Goal: Task Accomplishment & Management: Manage account settings

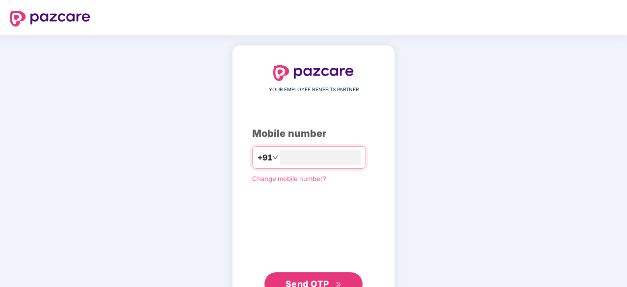
type input "**********"
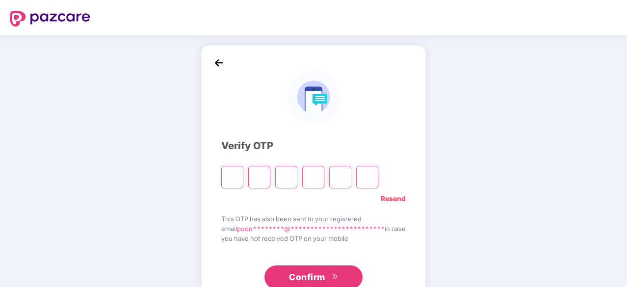
type input "*"
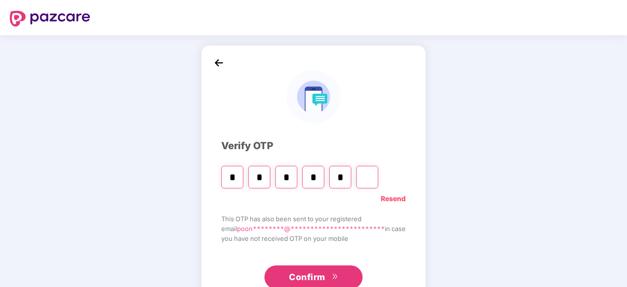
type input "*"
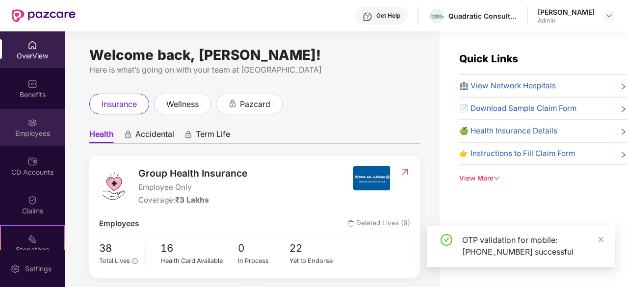
click at [31, 132] on div "Employees" at bounding box center [32, 134] width 65 height 10
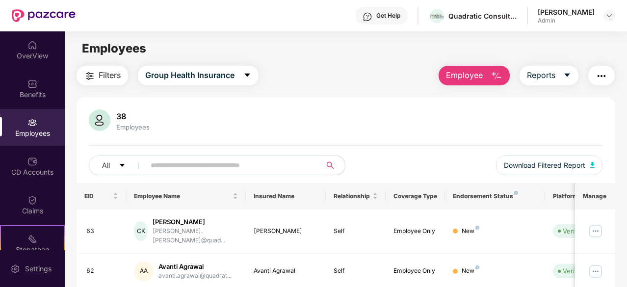
click at [226, 165] on input "text" at bounding box center [230, 165] width 158 height 15
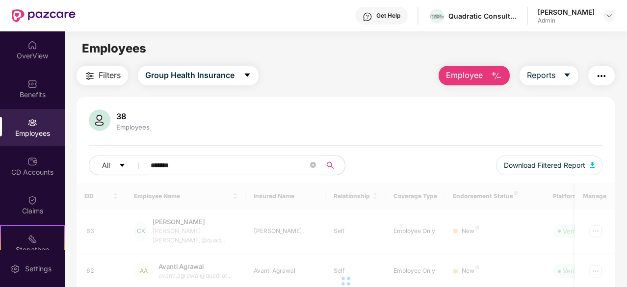
type input "*******"
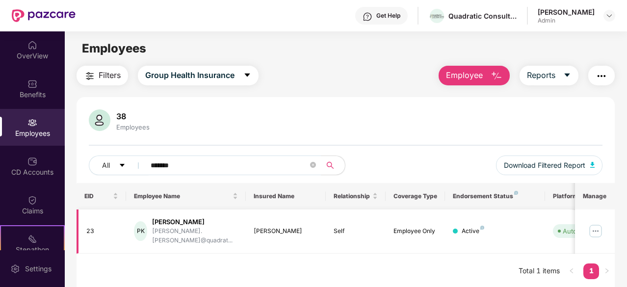
click at [596, 224] on img at bounding box center [596, 231] width 16 height 16
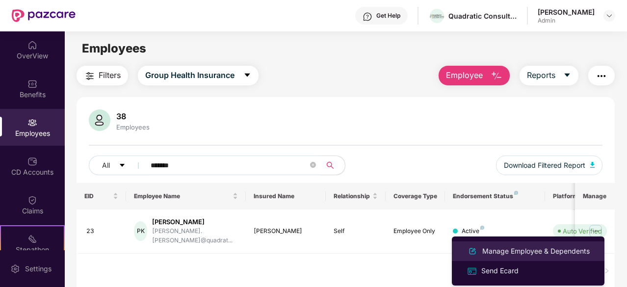
click at [521, 252] on div "Manage Employee & Dependents" at bounding box center [536, 251] width 111 height 11
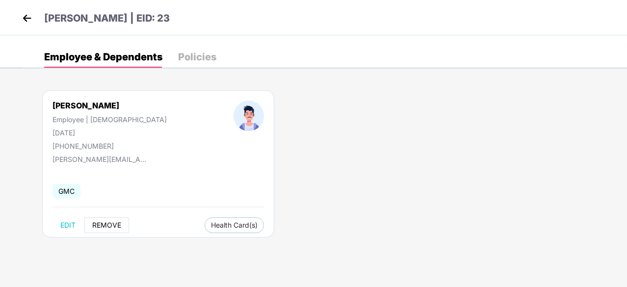
click at [107, 226] on span "REMOVE" at bounding box center [106, 225] width 29 height 8
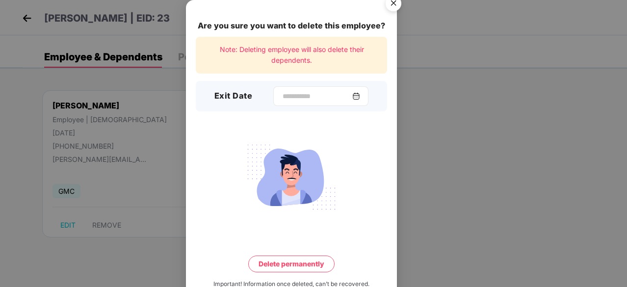
click at [362, 104] on div at bounding box center [320, 96] width 95 height 20
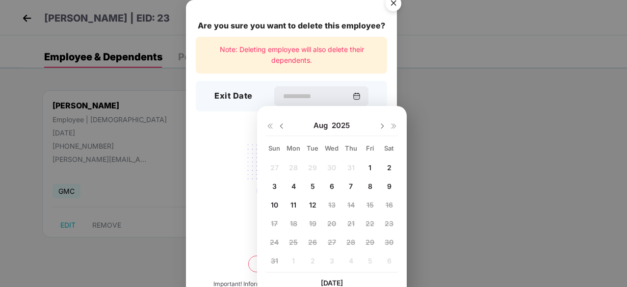
click at [312, 201] on span "12" at bounding box center [312, 205] width 7 height 8
type input "**********"
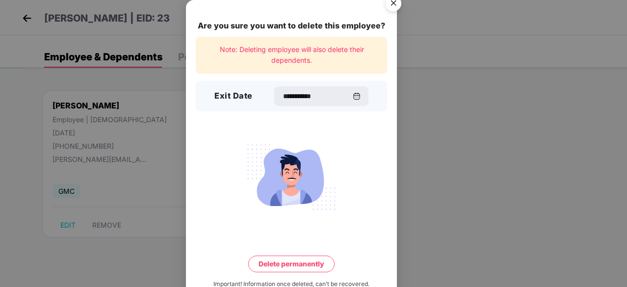
click at [289, 262] on button "Delete permanently" at bounding box center [291, 264] width 86 height 17
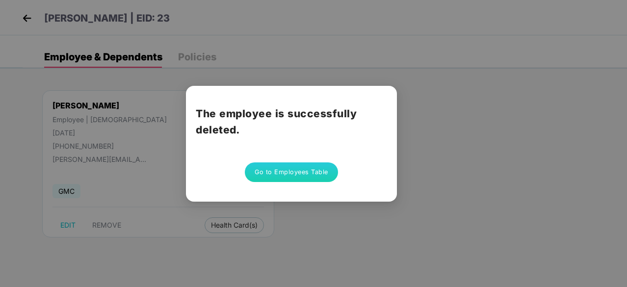
click at [296, 173] on button "Go to Employees Table" at bounding box center [291, 172] width 93 height 20
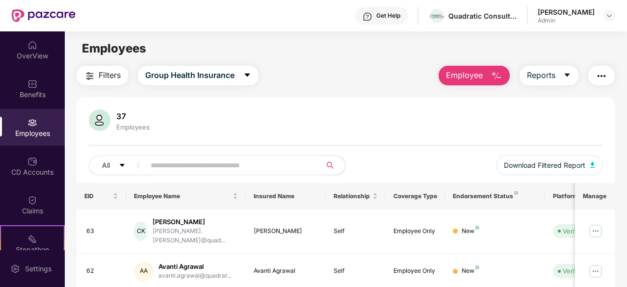
click at [120, 120] on div "37" at bounding box center [132, 116] width 37 height 10
drag, startPoint x: 120, startPoint y: 120, endPoint x: 127, endPoint y: 129, distance: 10.8
click at [127, 129] on div "37 Employees" at bounding box center [132, 120] width 41 height 21
click at [127, 129] on div "Employees" at bounding box center [132, 127] width 37 height 8
click at [35, 47] on img at bounding box center [32, 45] width 10 height 10
